Goal: Find specific page/section: Find specific page/section

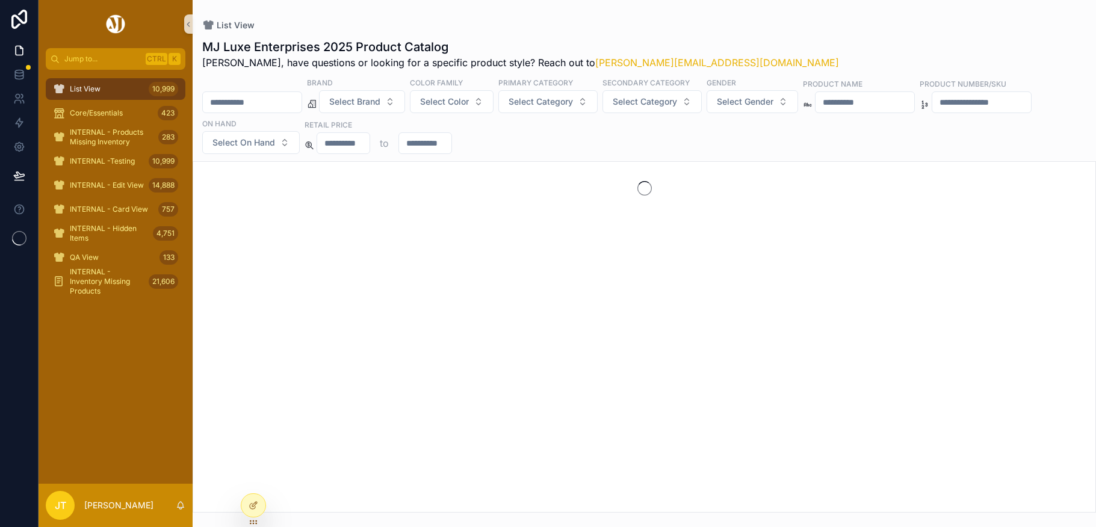
click at [235, 100] on input "scrollable content" at bounding box center [252, 102] width 99 height 17
type input "*****"
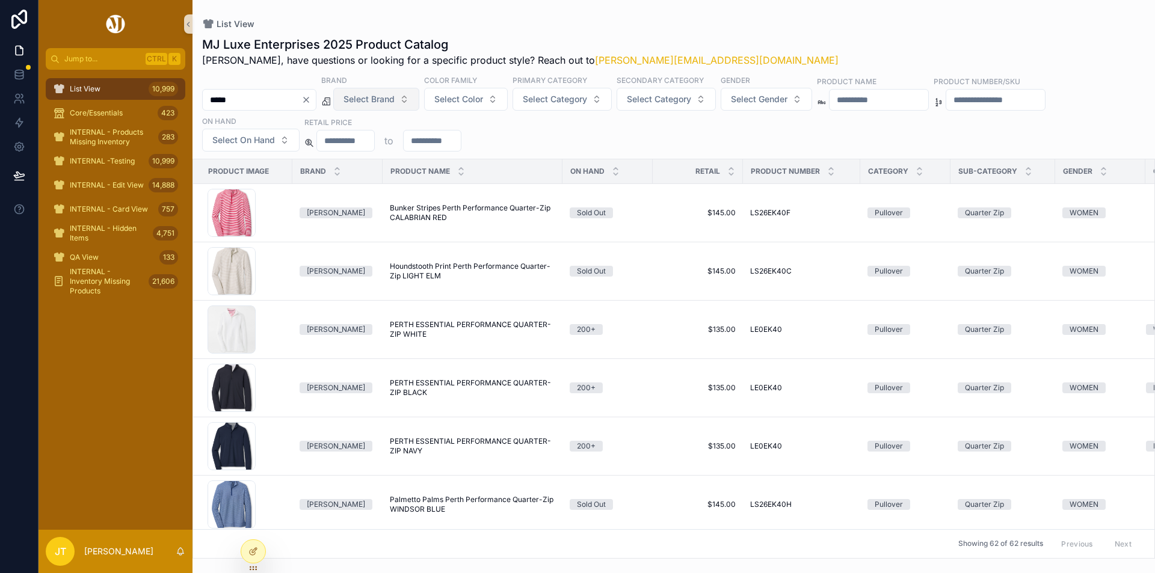
click at [419, 99] on button "Select Brand" at bounding box center [376, 99] width 86 height 23
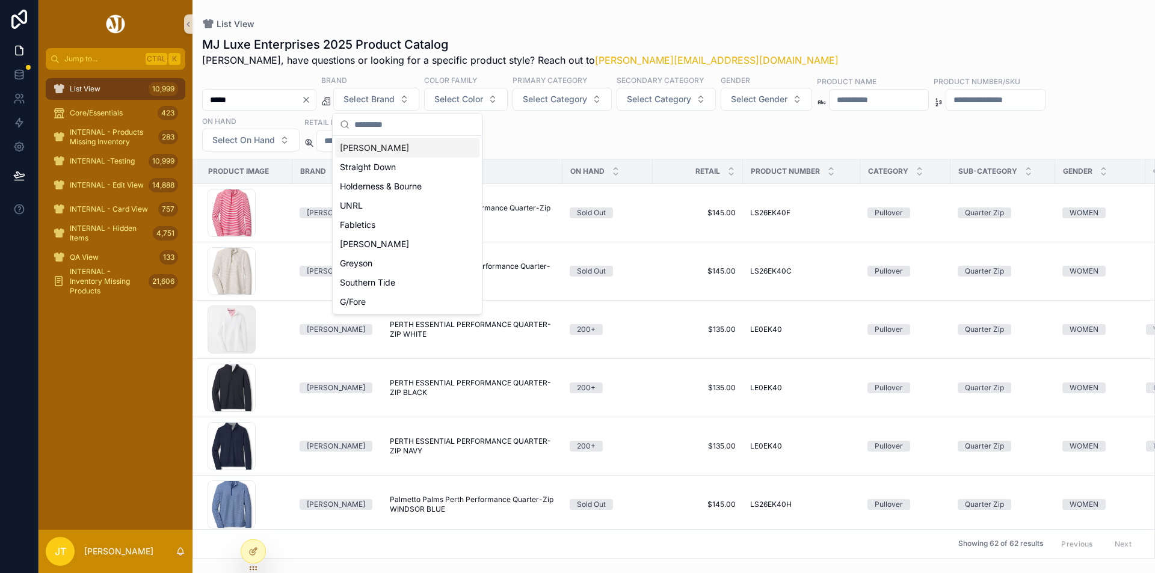
click at [383, 152] on div "Peter Millar" at bounding box center [407, 147] width 144 height 19
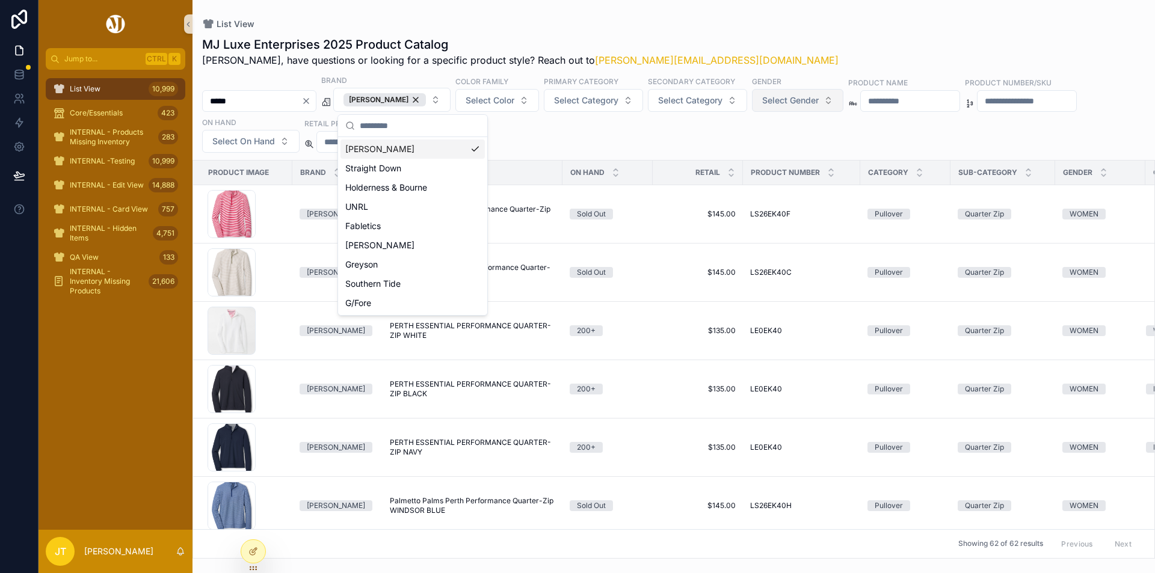
click at [807, 103] on span "Select Gender" at bounding box center [790, 100] width 57 height 12
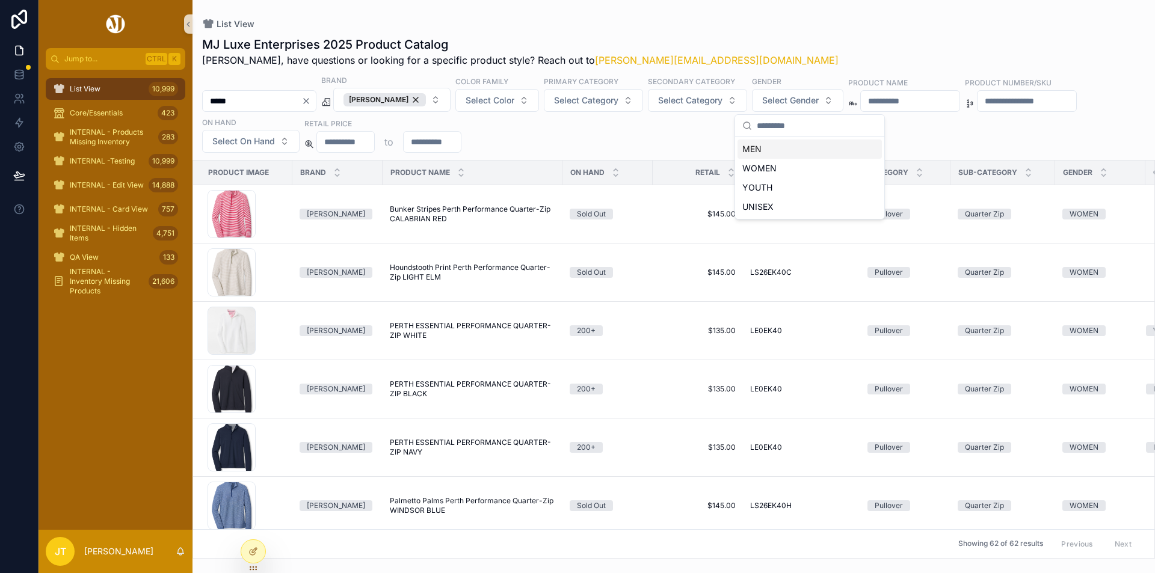
click at [760, 152] on div "MEN" at bounding box center [810, 149] width 144 height 19
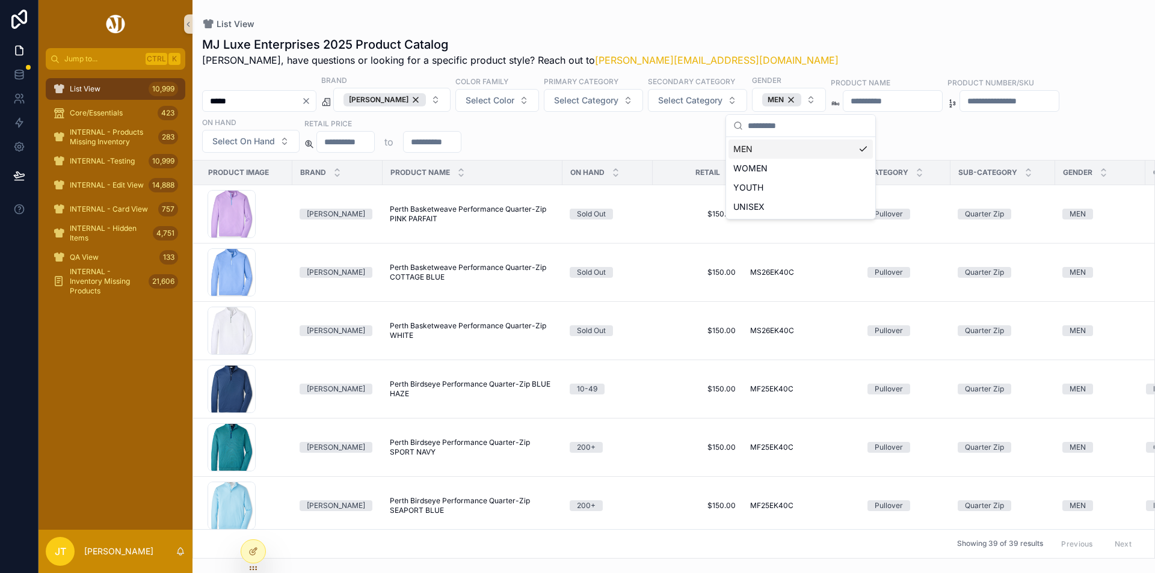
click at [519, 14] on div "List View MJ Luxe Enterprises 2025 Product Catalog Josh, have questions or look…" at bounding box center [674, 279] width 963 height 559
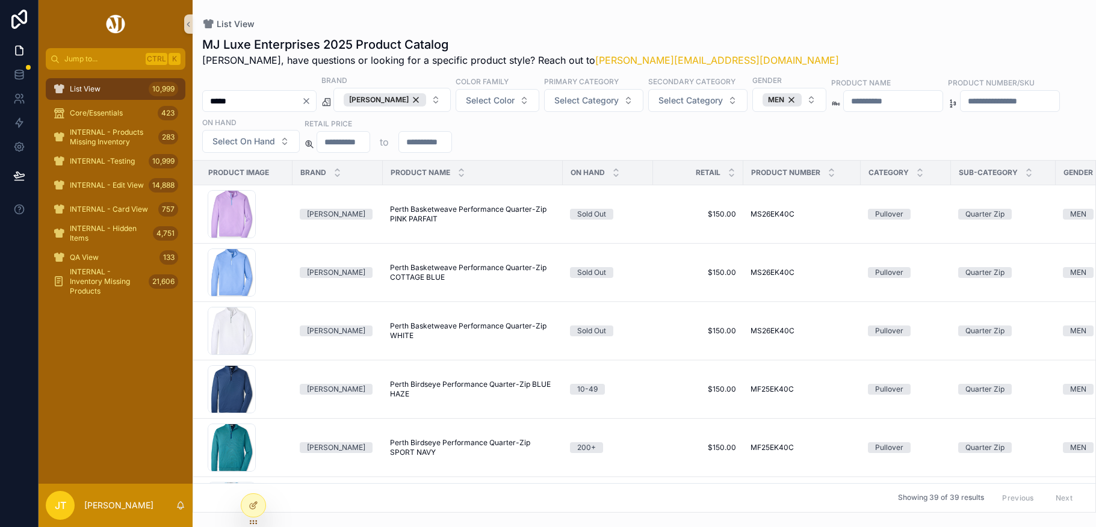
click at [311, 98] on icon "Clear" at bounding box center [306, 101] width 10 height 10
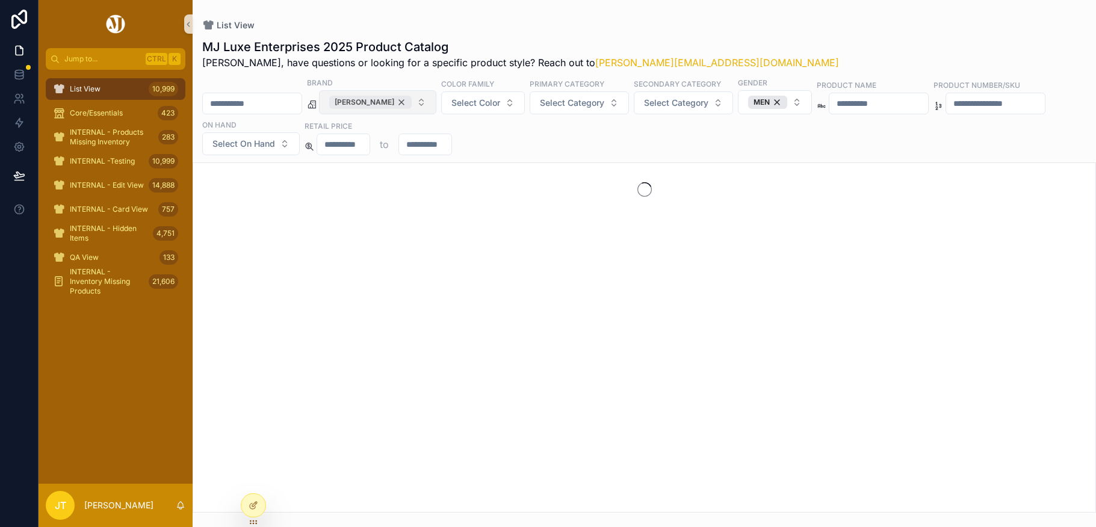
click at [411, 100] on div "Peter Millar" at bounding box center [370, 102] width 82 height 13
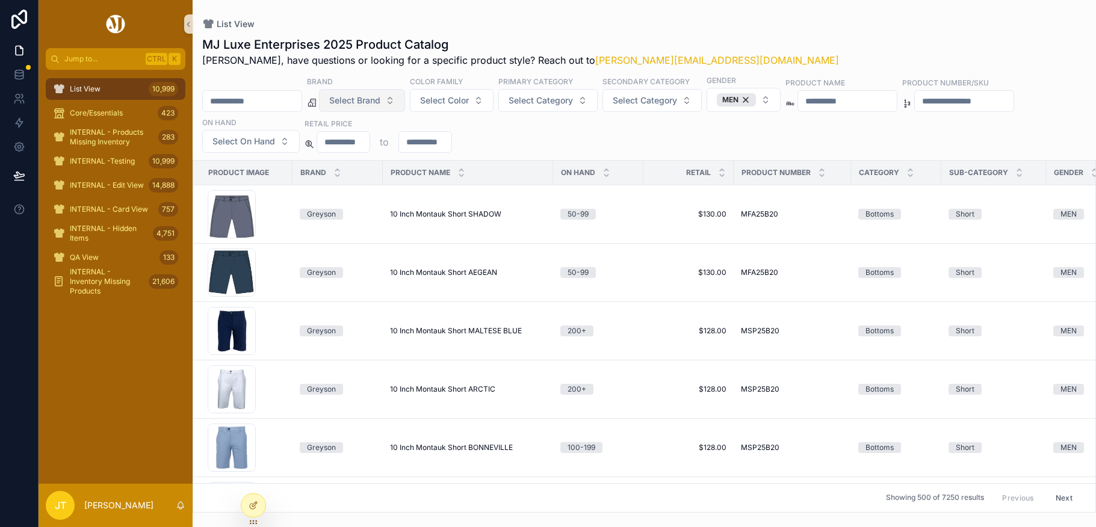
click at [379, 101] on span "Select Brand" at bounding box center [354, 100] width 51 height 12
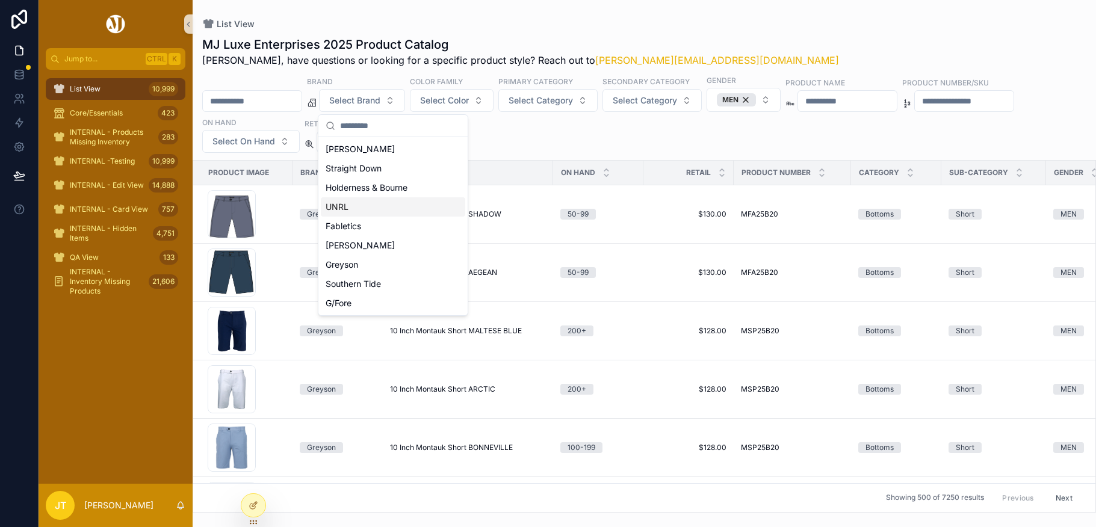
click at [349, 209] on div "UNRL" at bounding box center [393, 206] width 144 height 19
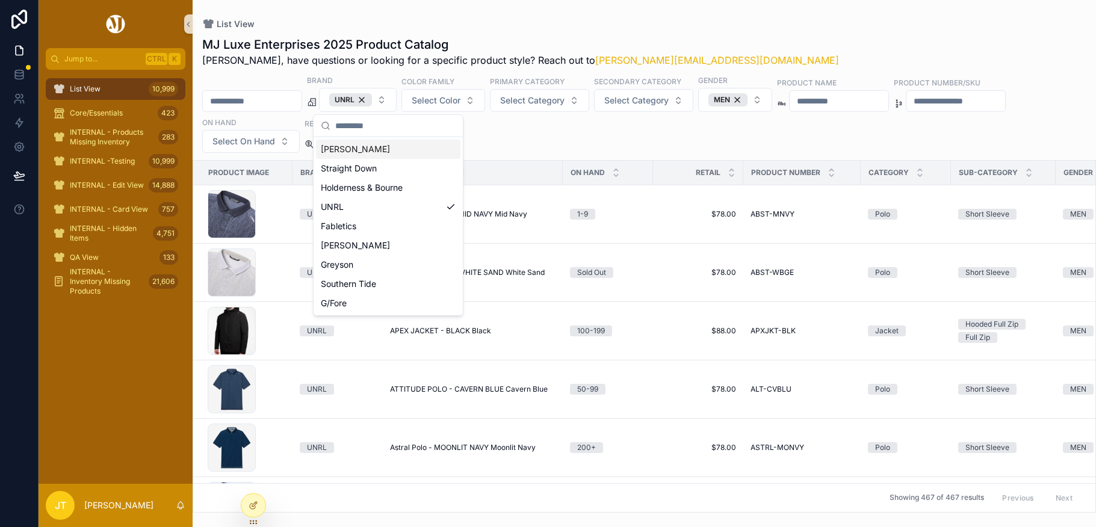
click at [244, 100] on input "scrollable content" at bounding box center [252, 101] width 99 height 17
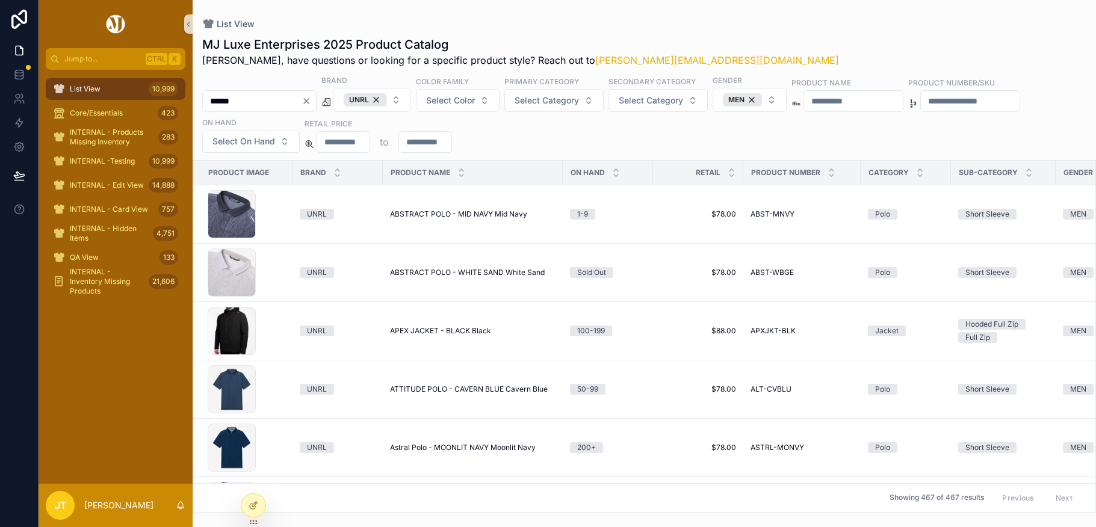
type input "******"
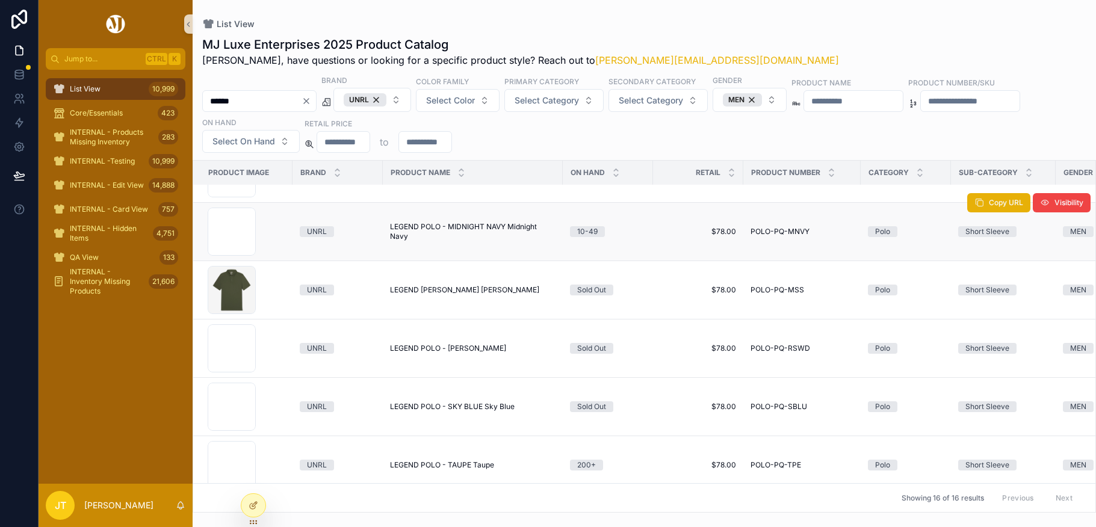
scroll to position [644, 0]
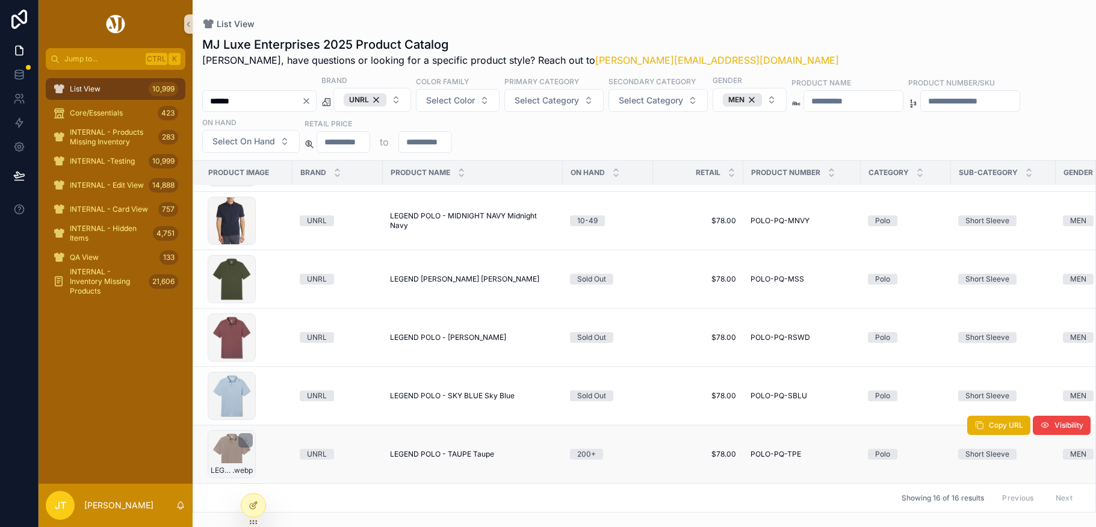
click at [229, 439] on div "LEGEND-POLO-TAUPE-F .webp" at bounding box center [232, 454] width 48 height 48
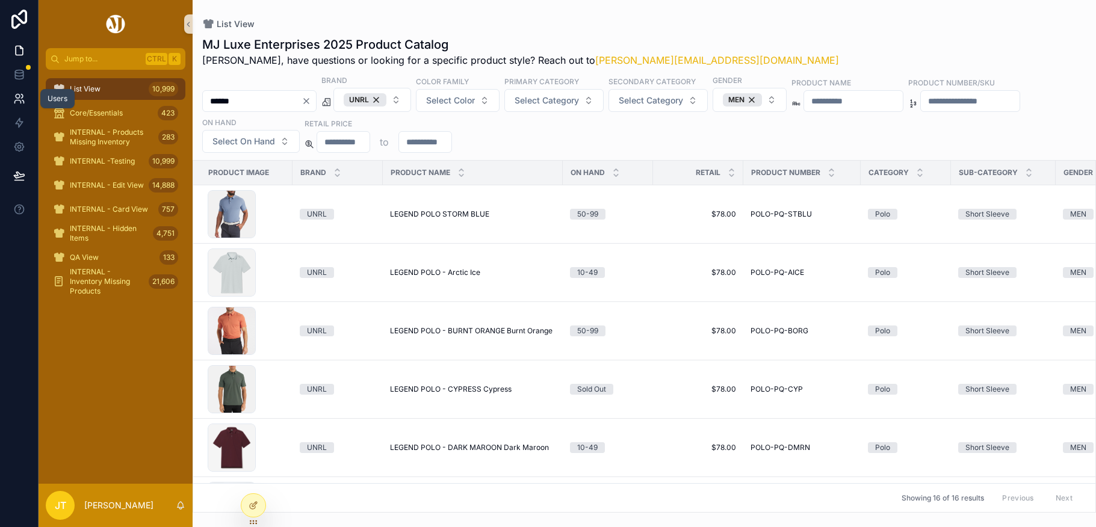
click at [21, 99] on icon at bounding box center [19, 99] width 12 height 12
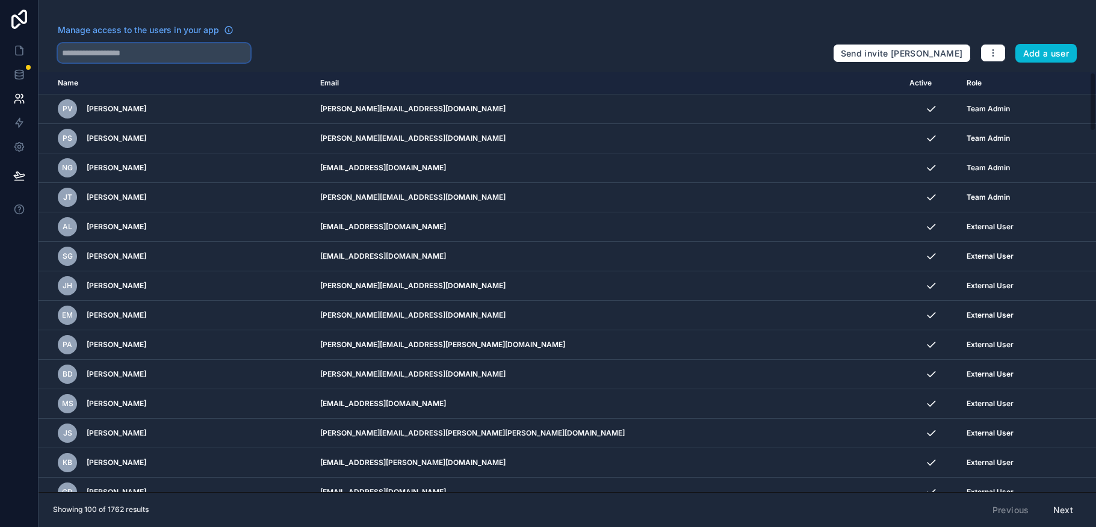
click at [91, 51] on input "text" at bounding box center [154, 52] width 193 height 19
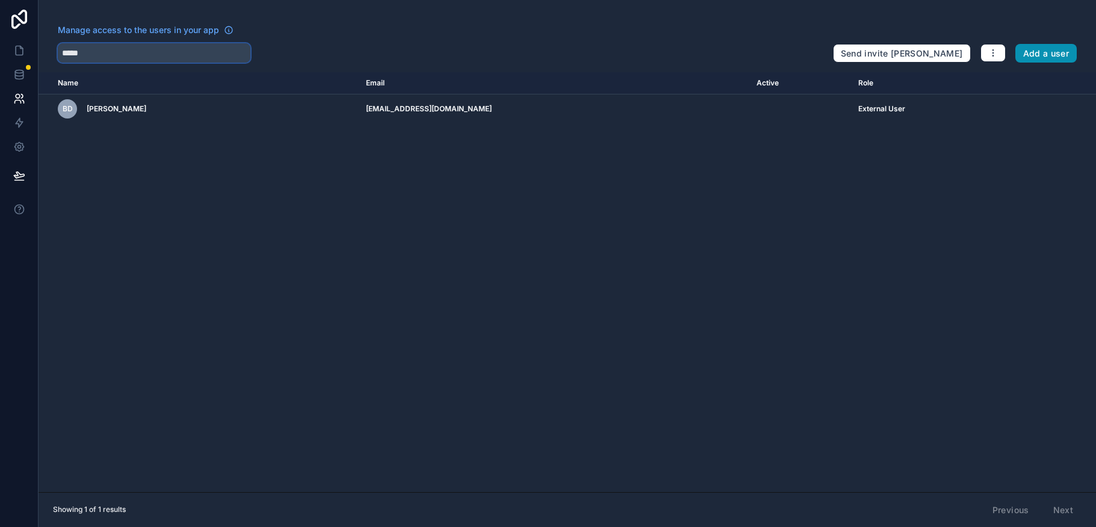
type input "*****"
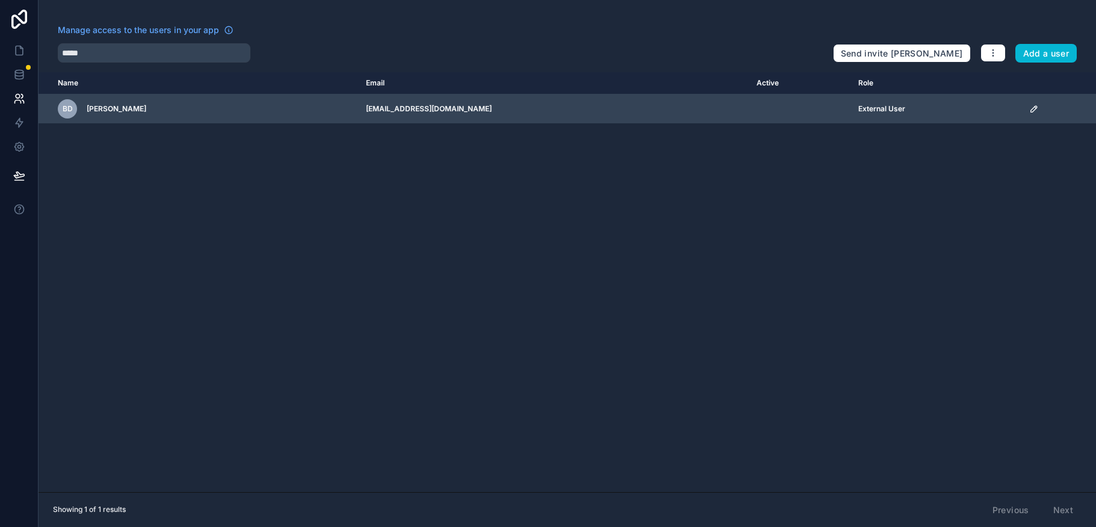
click at [1029, 108] on icon "scrollable content" at bounding box center [1034, 109] width 10 height 10
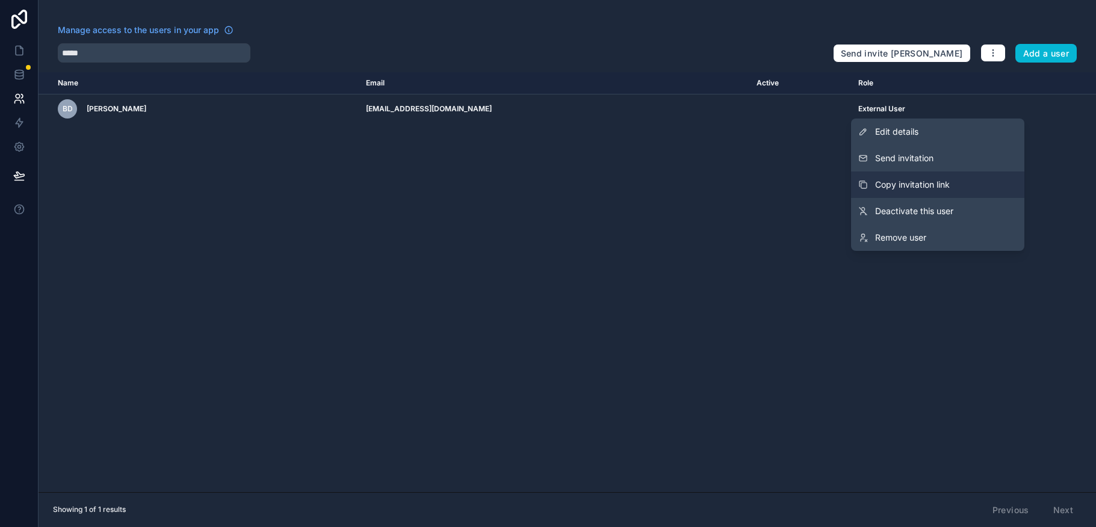
click at [911, 186] on span "Copy invitation link" at bounding box center [912, 185] width 75 height 12
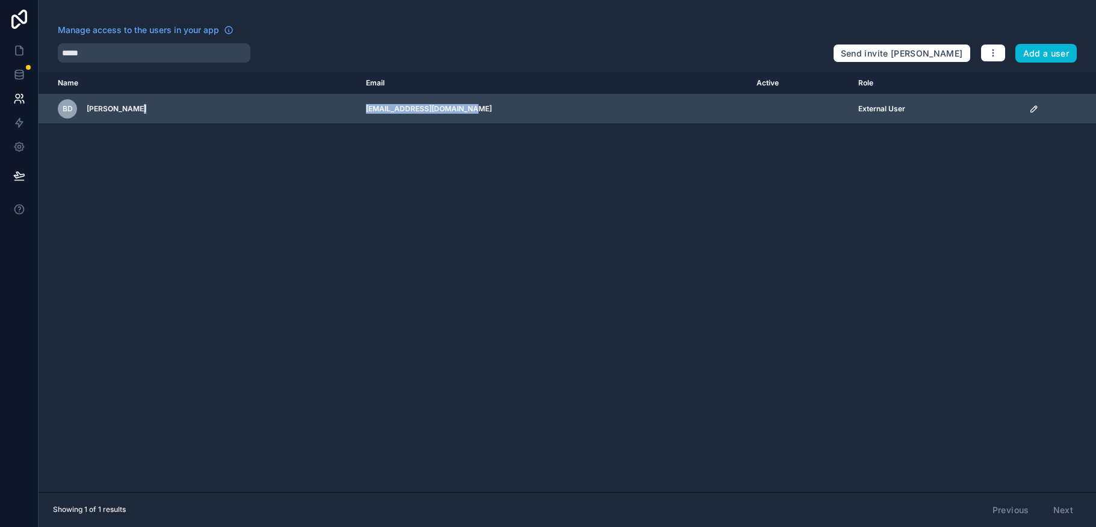
drag, startPoint x: 440, startPoint y: 106, endPoint x: 331, endPoint y: 108, distance: 109.5
click at [331, 108] on tr "BD Belinda Dyal bdyal@lakecountypress.com External User" at bounding box center [567, 108] width 1057 height 29
click at [1029, 105] on icon "scrollable content" at bounding box center [1034, 109] width 10 height 10
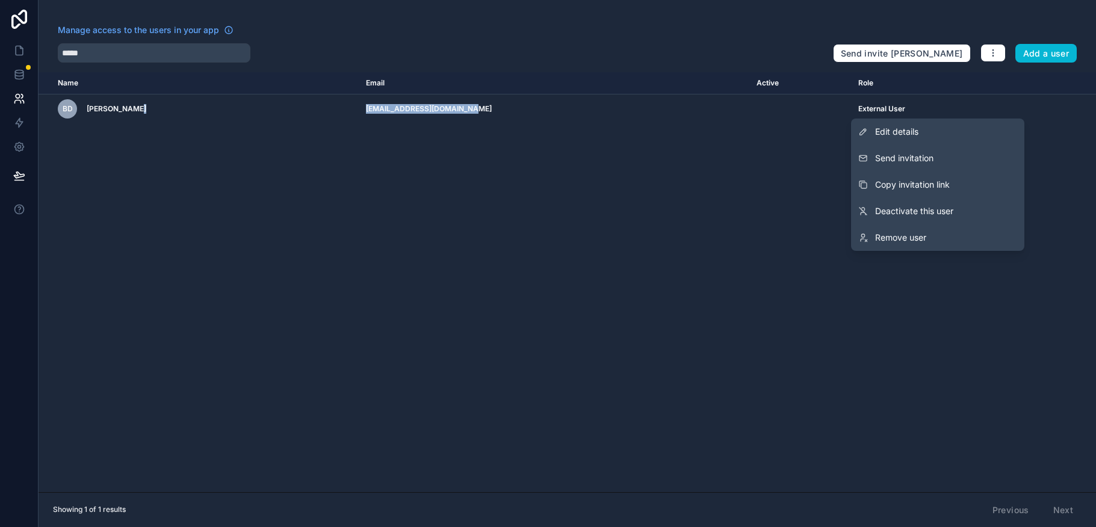
click at [894, 179] on span "Copy invitation link" at bounding box center [912, 185] width 75 height 12
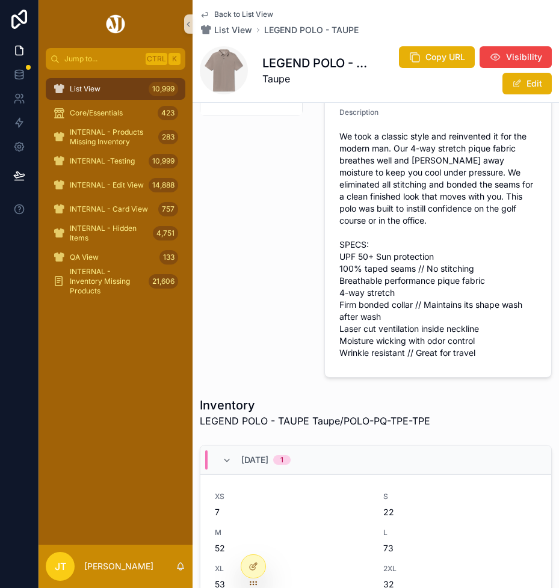
scroll to position [421, 0]
